Goal: Task Accomplishment & Management: Use online tool/utility

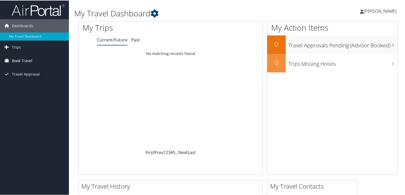
click at [23, 61] on span "Book Travel" at bounding box center [22, 60] width 20 height 13
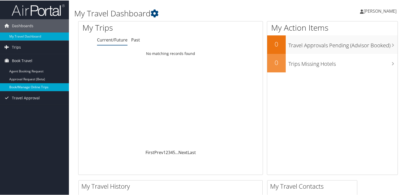
click at [23, 86] on link "Book/Manage Online Trips" at bounding box center [34, 87] width 69 height 8
